Goal: Information Seeking & Learning: Learn about a topic

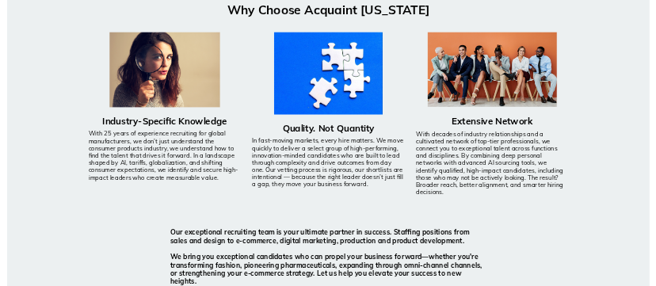
scroll to position [1236, 0]
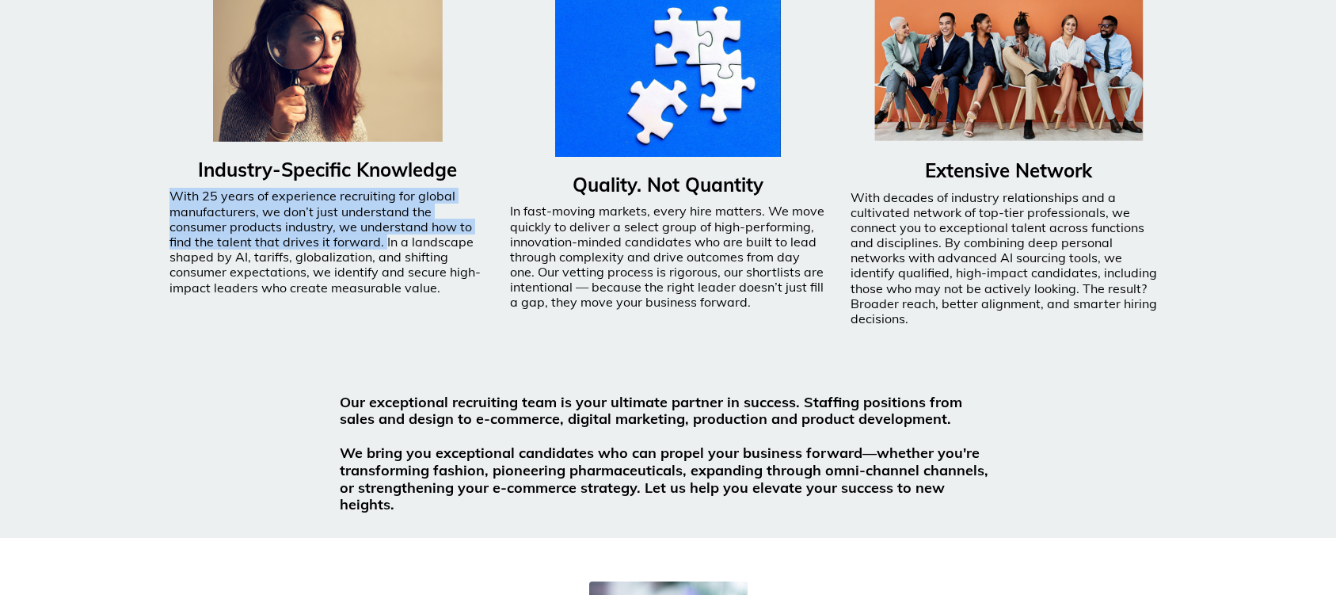
drag, startPoint x: 382, startPoint y: 246, endPoint x: 174, endPoint y: 204, distance: 211.7
click at [174, 204] on p "With 25 years of experience recruiting for global manufacturers, we don’t just …" at bounding box center [327, 241] width 317 height 106
copy p "With 25 years of experience recruiting for global manufacturers, we don’t just …"
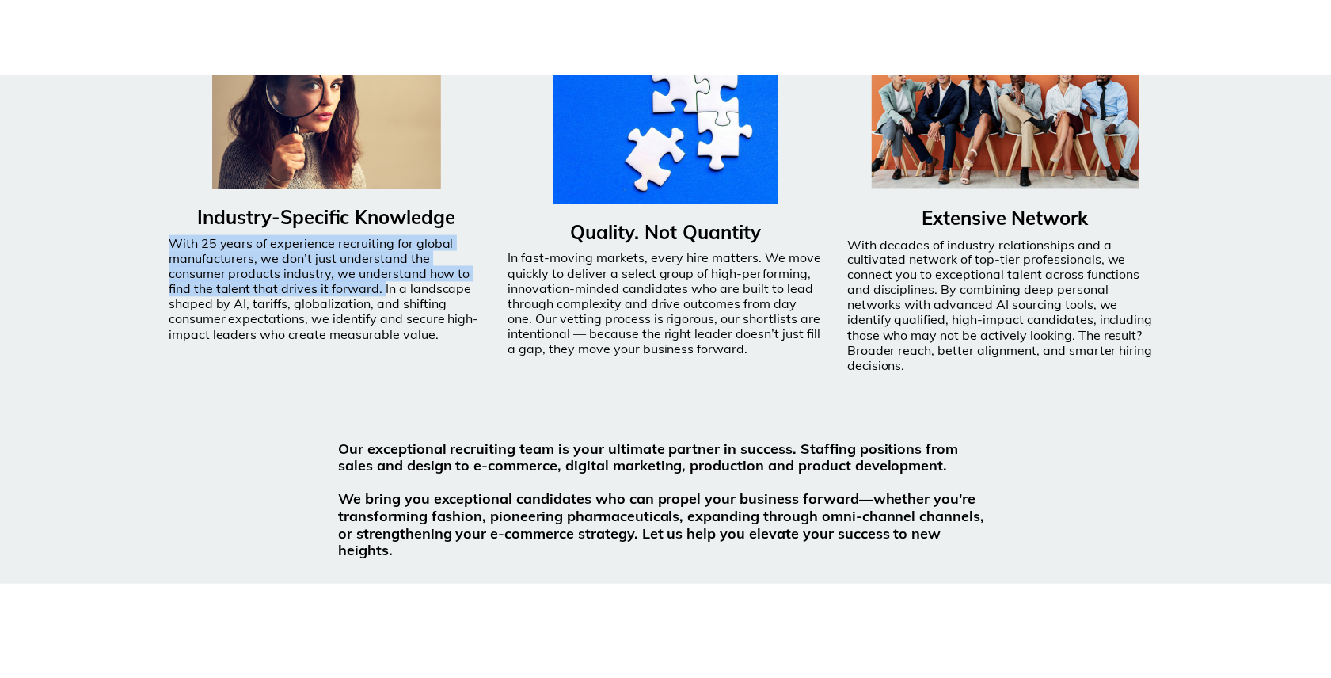
scroll to position [1271, 0]
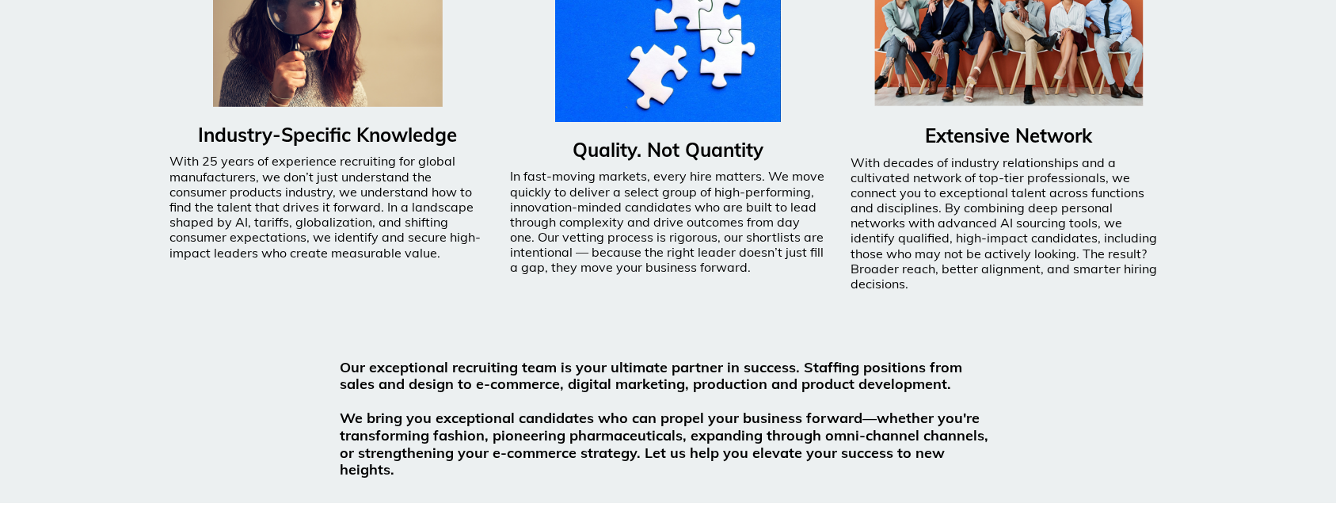
click at [747, 314] on div "Quality. Not Quantity In fast-moving markets, every hire matters. We move quick…" at bounding box center [668, 151] width 317 height 400
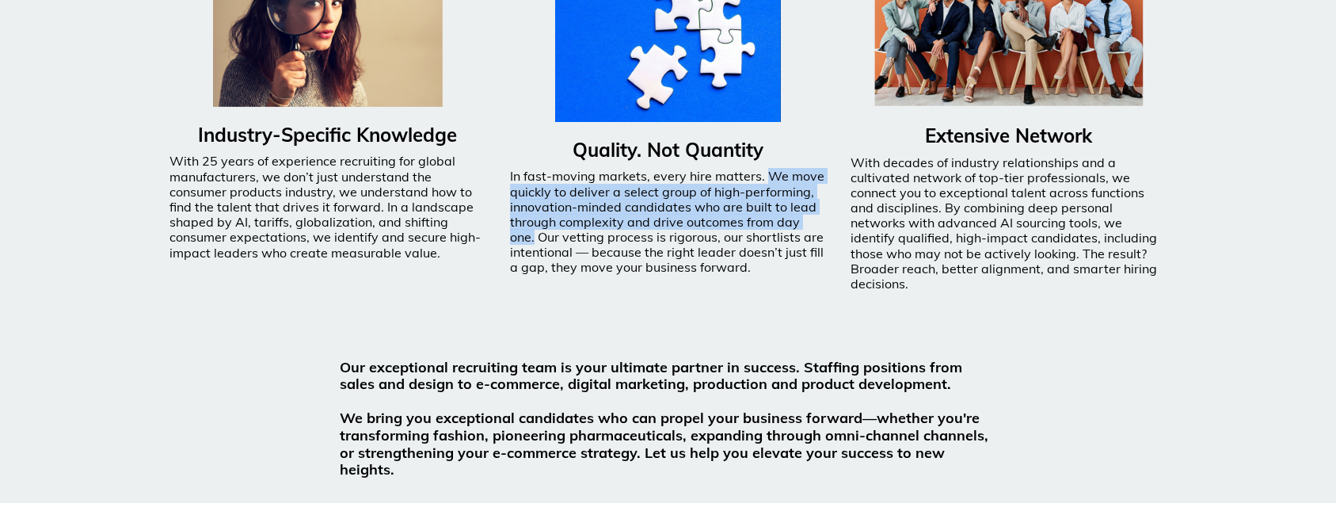
drag, startPoint x: 766, startPoint y: 178, endPoint x: 824, endPoint y: 220, distance: 72.1
click at [824, 220] on p "In fast-moving markets, every hire matters. We move quickly to deliver a select…" at bounding box center [668, 222] width 317 height 106
copy p "We move quickly to deliver a select group of high-performing, innovation-minded…"
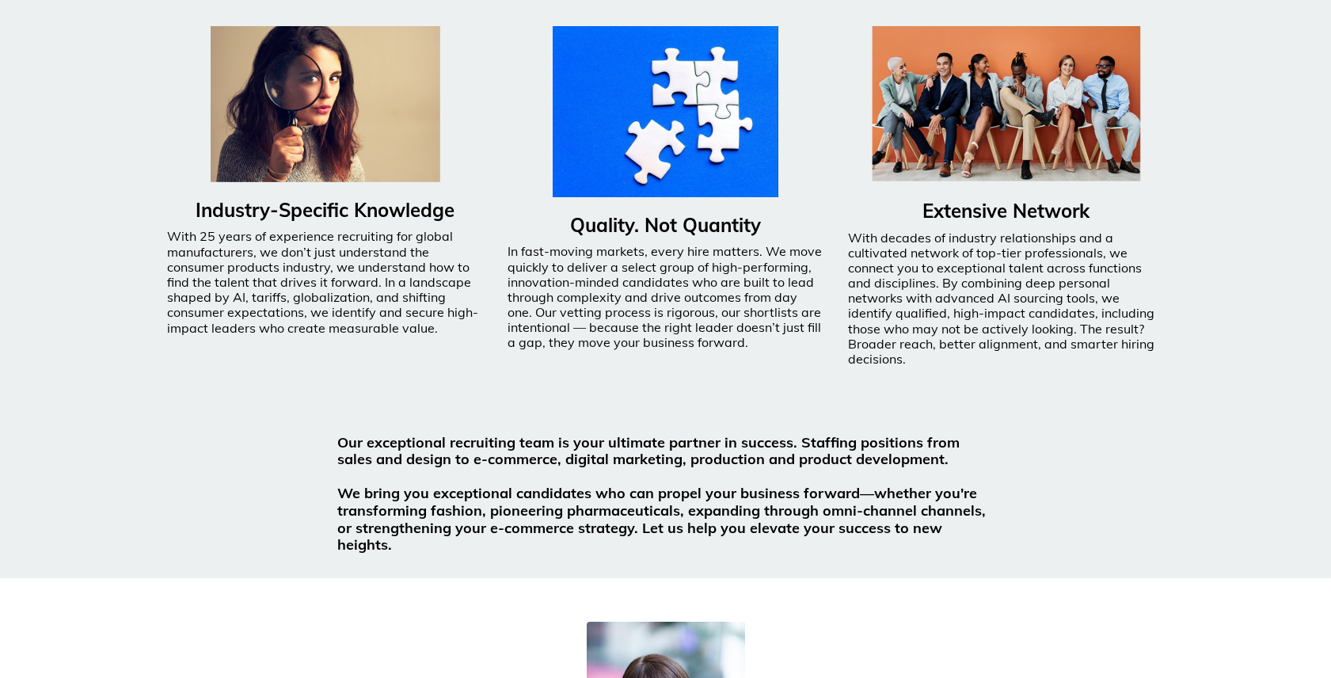
scroll to position [1268, 0]
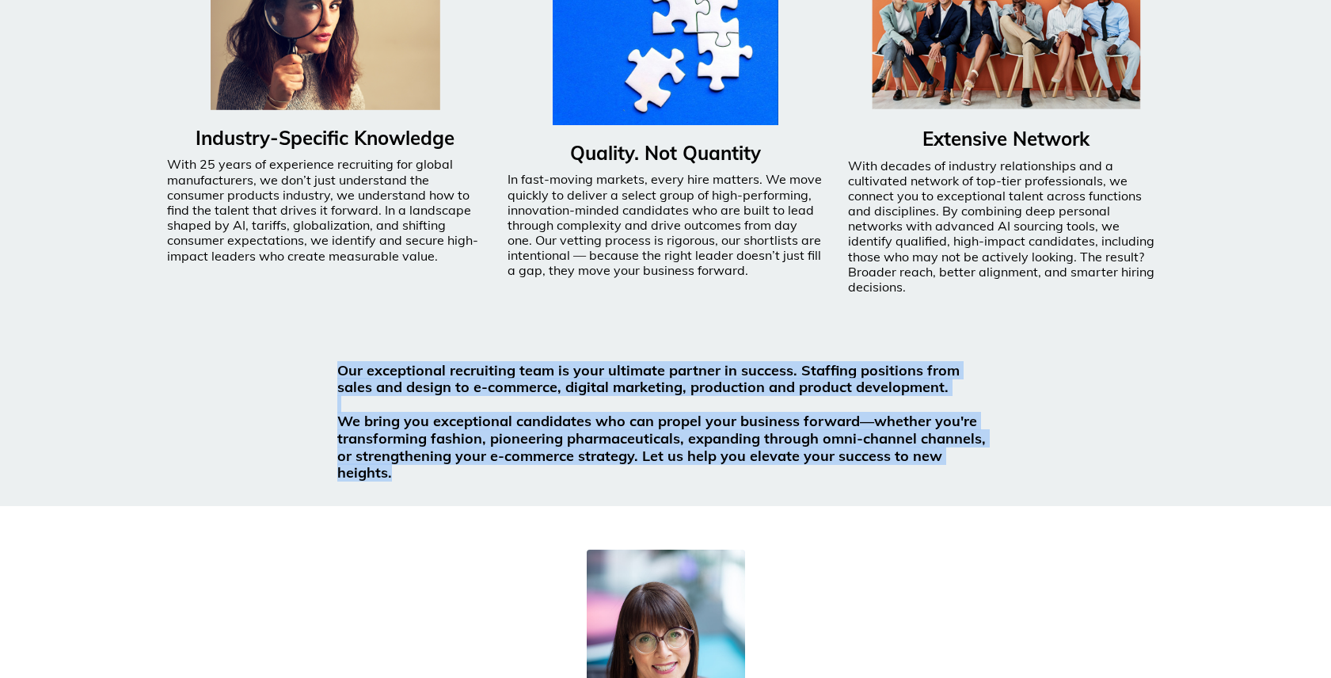
drag, startPoint x: 998, startPoint y: 447, endPoint x: 340, endPoint y: 363, distance: 662.5
click at [340, 363] on div "Our exceptional recruiting team is your ultimate partner in success. Staffing p…" at bounding box center [665, 428] width 681 height 156
copy strong "Our exceptional recruiting team is your ultimate partner in success. Staffing p…"
